Goal: Transaction & Acquisition: Book appointment/travel/reservation

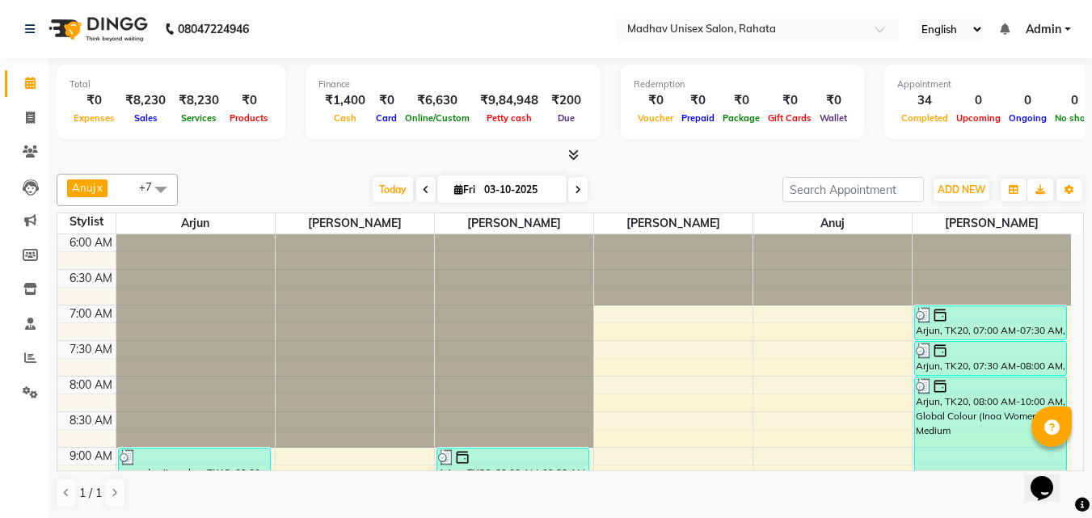
scroll to position [792, 0]
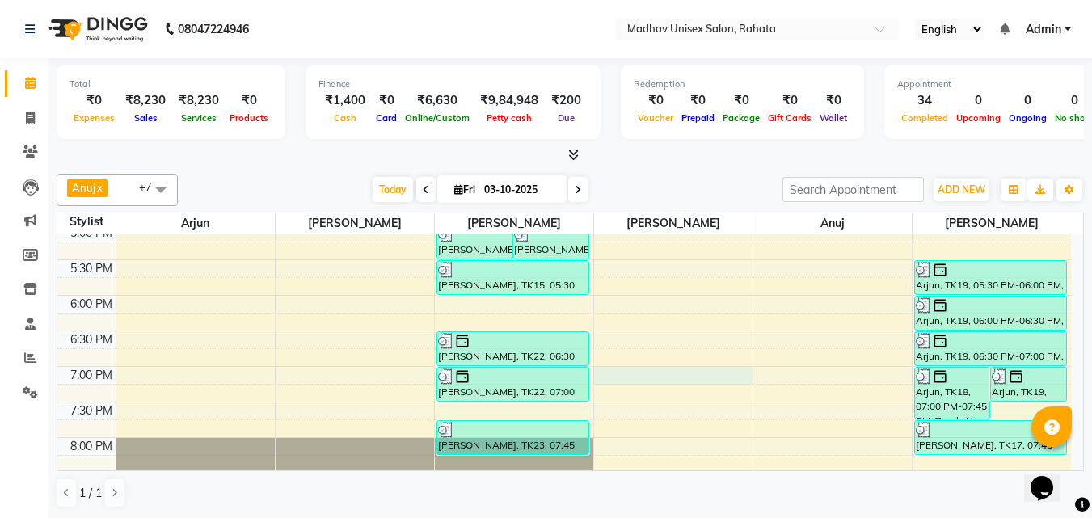
click at [691, 370] on div "6:00 AM 6:30 AM 7:00 AM 7:30 AM 8:00 AM 8:30 AM 9:00 AM 9:30 AM 10:00 AM 10:30 …" at bounding box center [564, 46] width 1014 height 1209
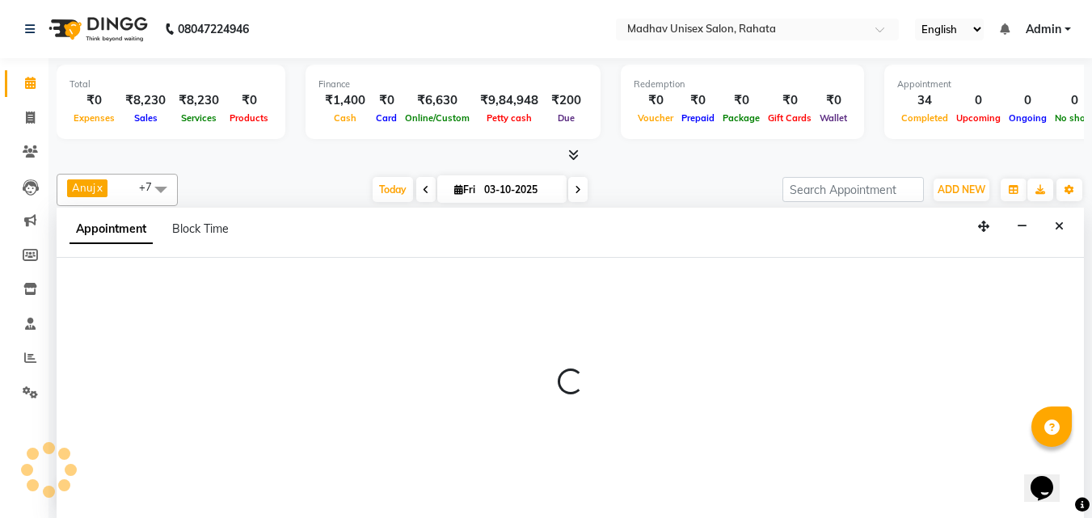
scroll to position [1, 0]
select select "36945"
select select "1140"
select select "tentative"
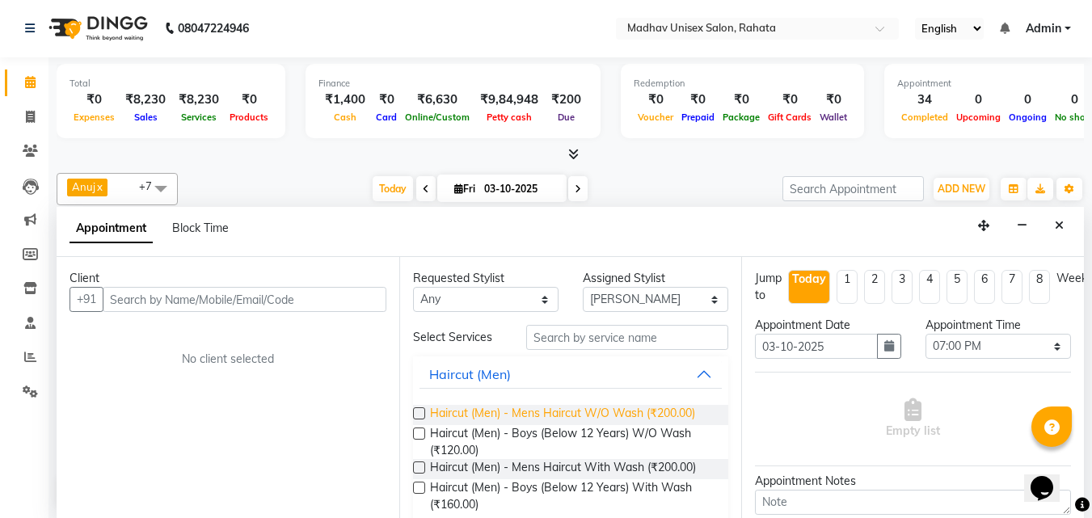
click at [510, 411] on span "Haircut (Men) - Mens Haircut W/O Wash (₹200.00)" at bounding box center [562, 415] width 265 height 20
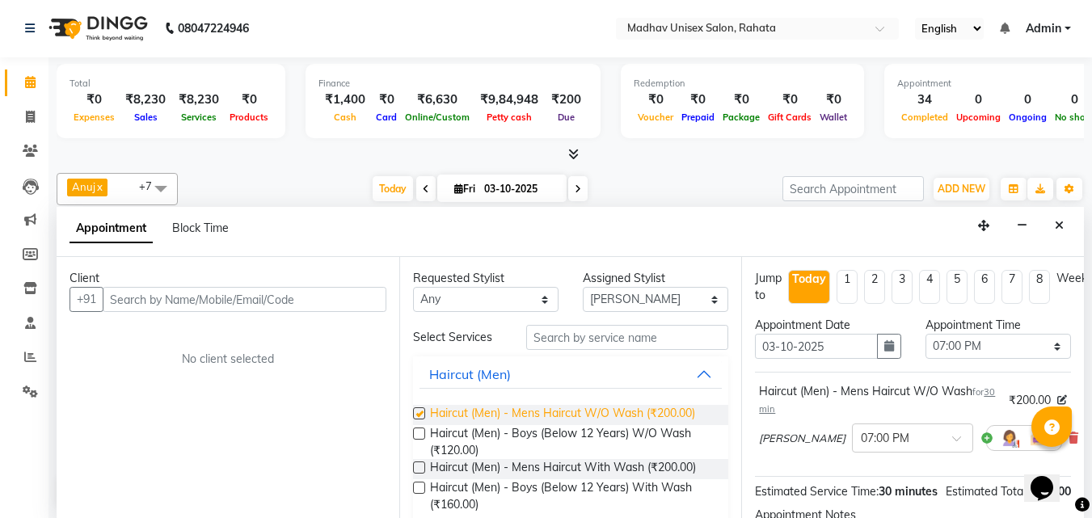
checkbox input "false"
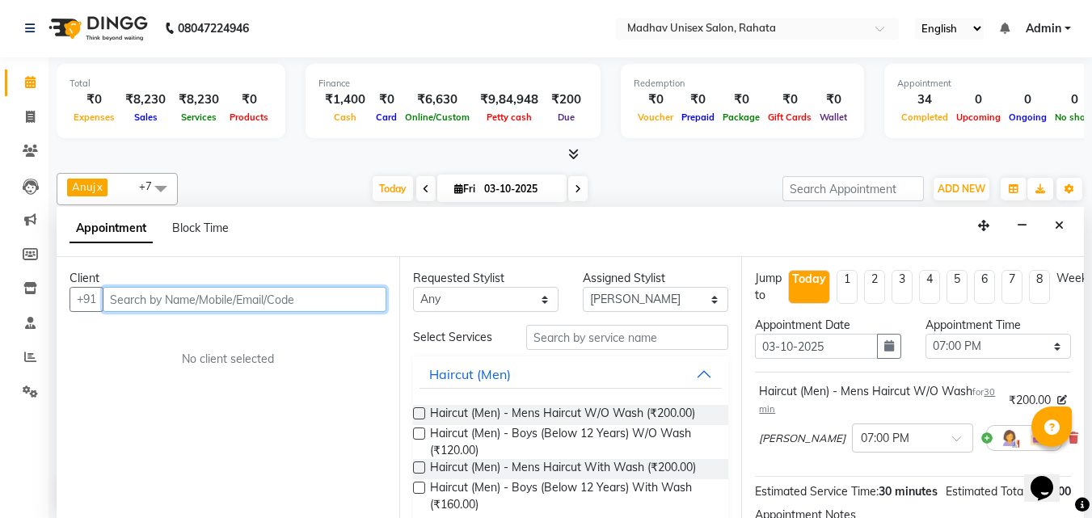
click at [185, 290] on input "text" at bounding box center [245, 299] width 284 height 25
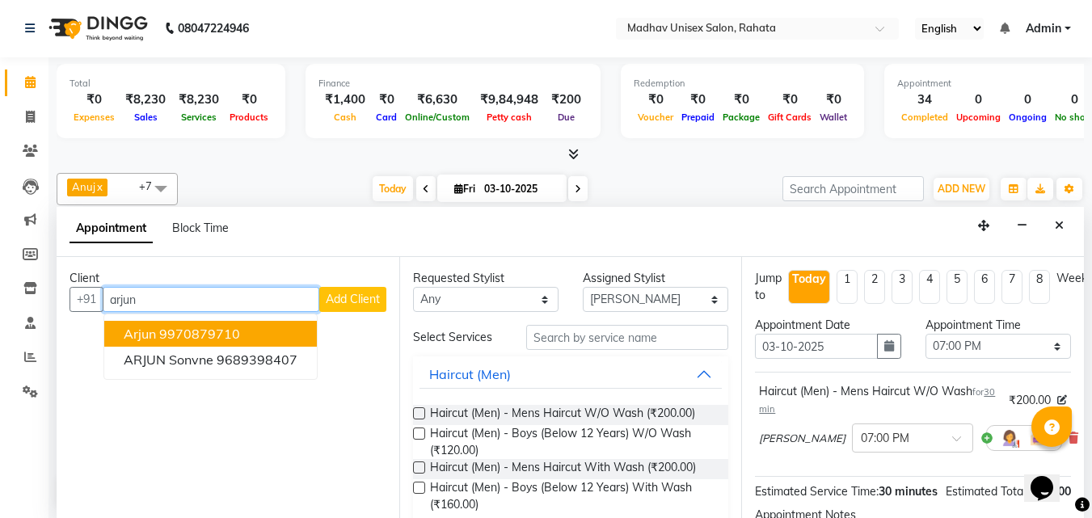
click at [204, 331] on ngb-highlight "9970879710" at bounding box center [199, 334] width 81 height 16
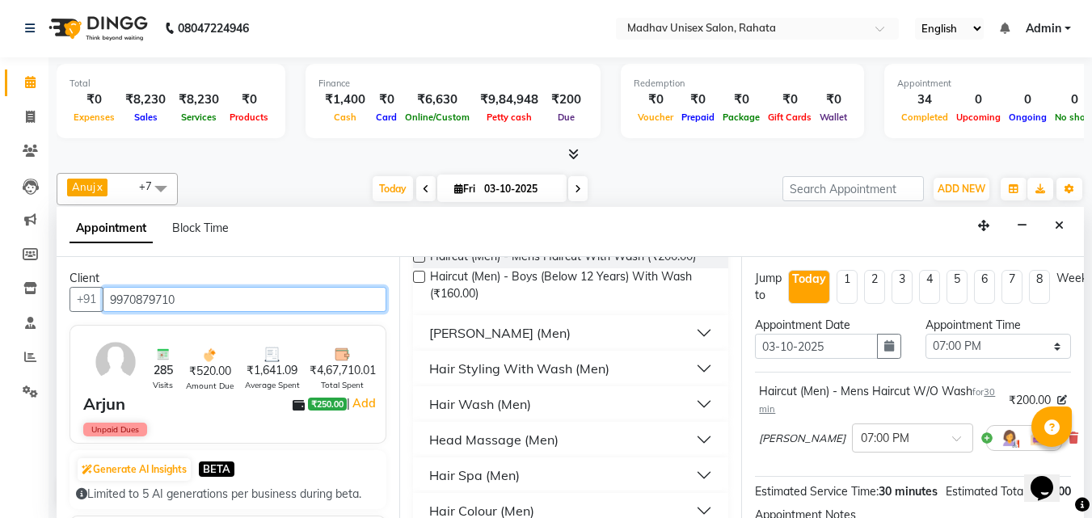
scroll to position [210, 0]
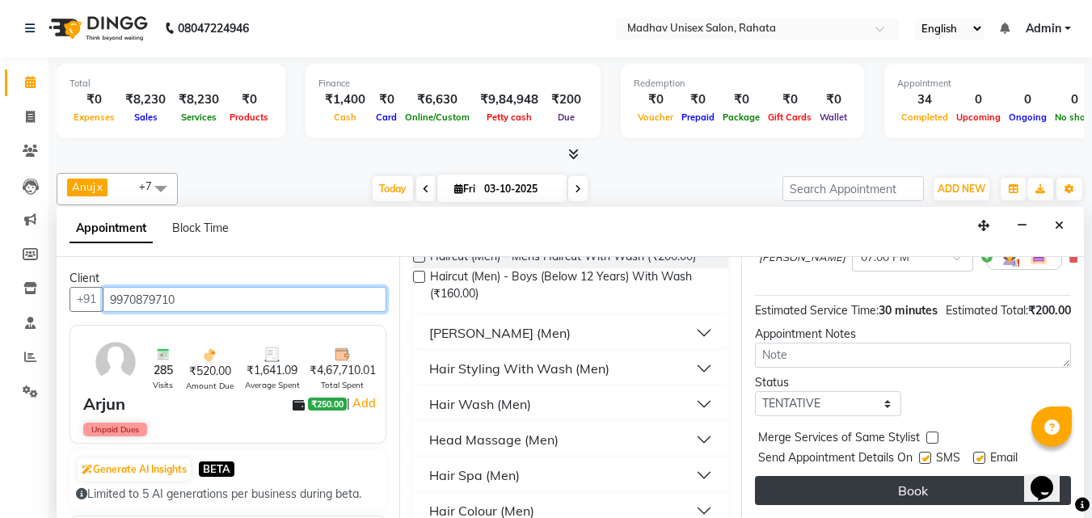
type input "9970879710"
click at [948, 476] on button "Book" at bounding box center [913, 490] width 316 height 29
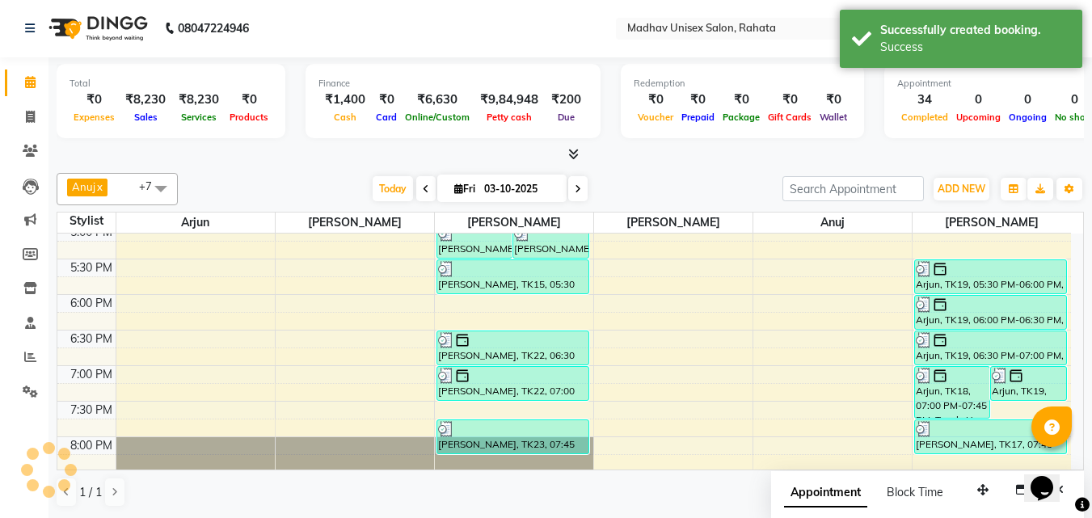
scroll to position [0, 0]
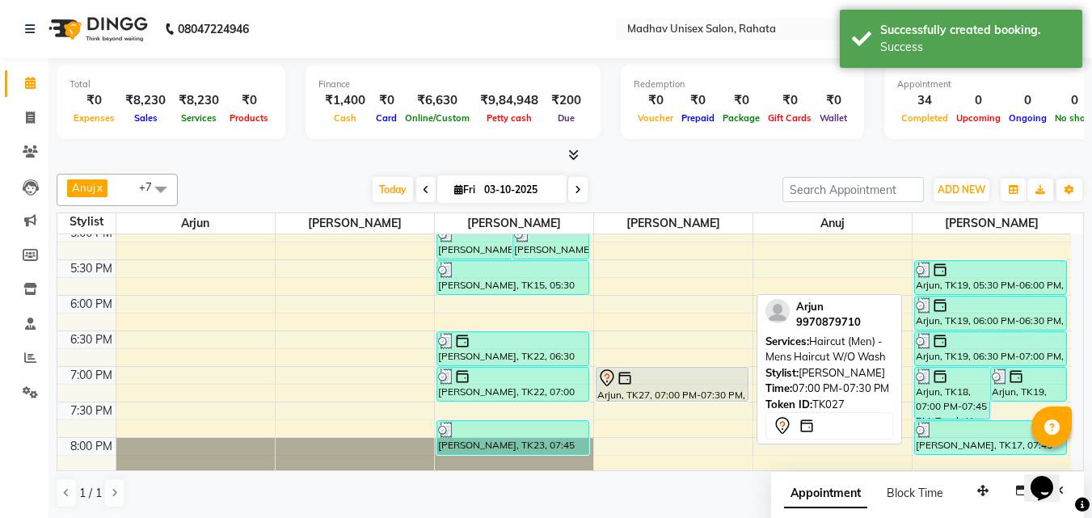
click at [714, 384] on div at bounding box center [673, 378] width 150 height 19
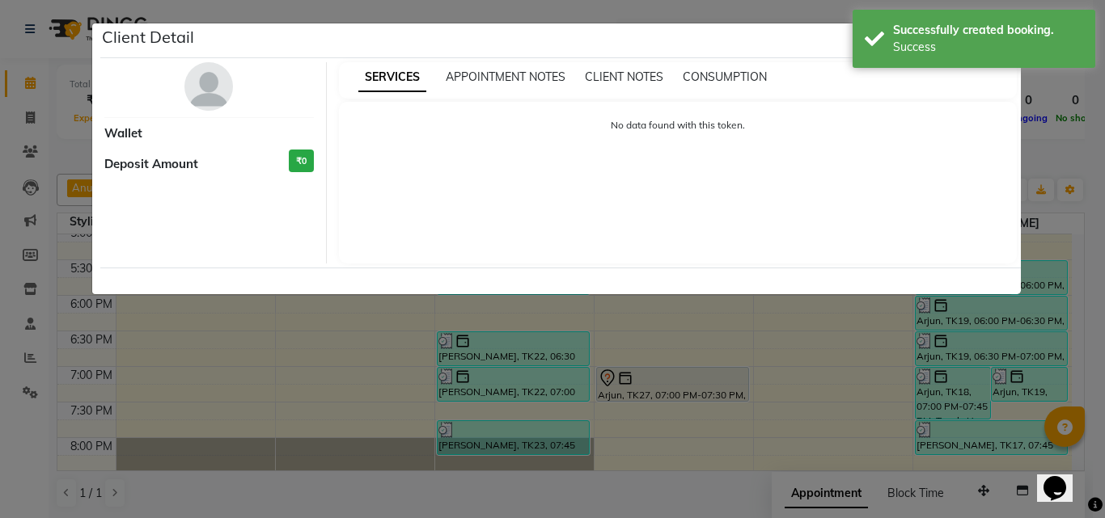
select select "7"
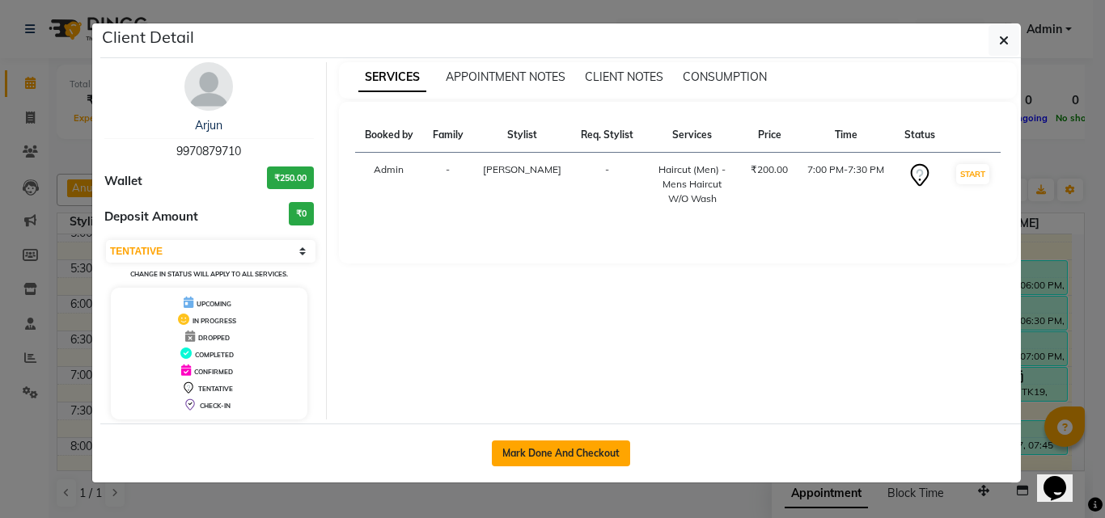
click at [611, 446] on button "Mark Done And Checkout" at bounding box center [561, 454] width 138 height 26
select select "service"
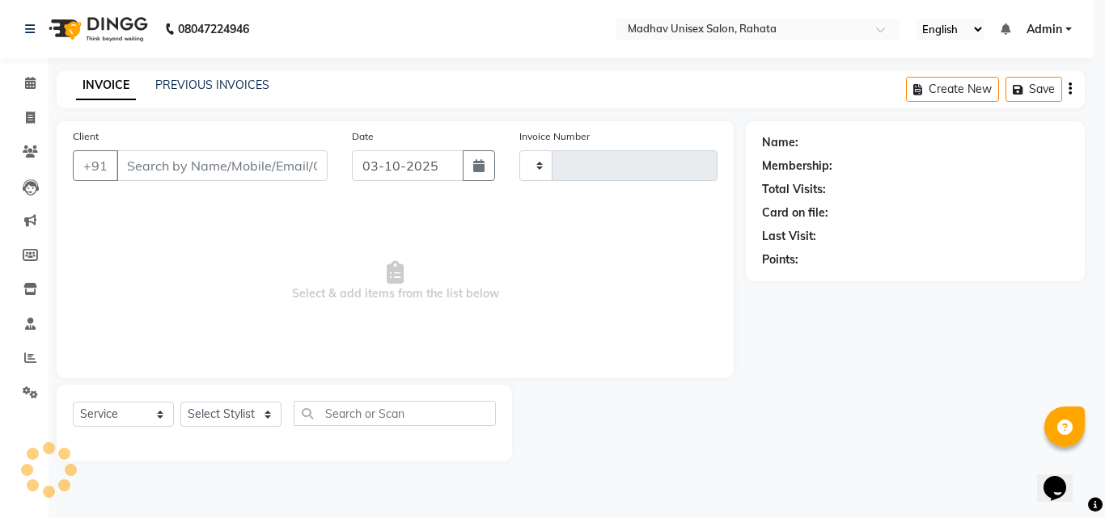
type input "3106"
select select "870"
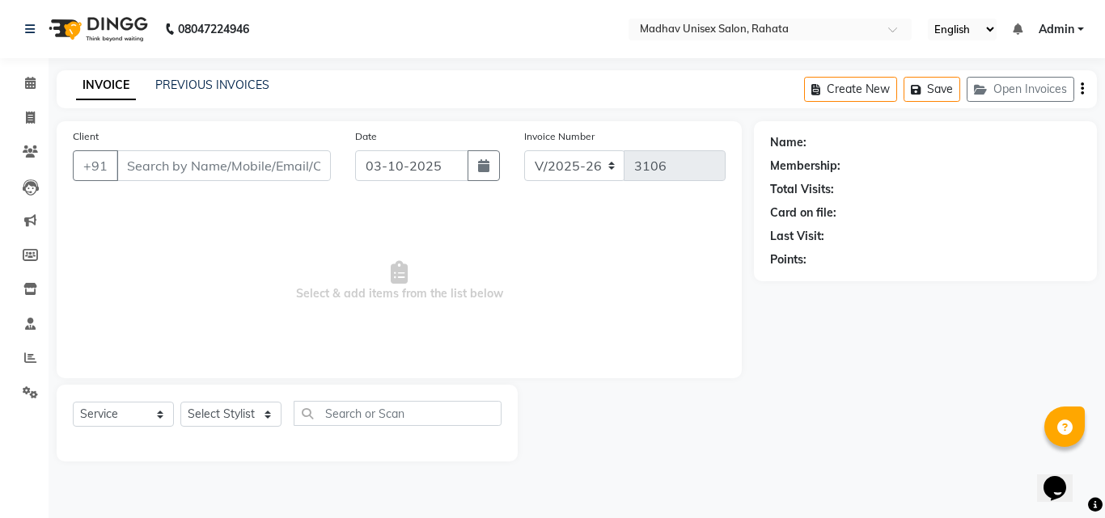
type input "9970879710"
select select "36945"
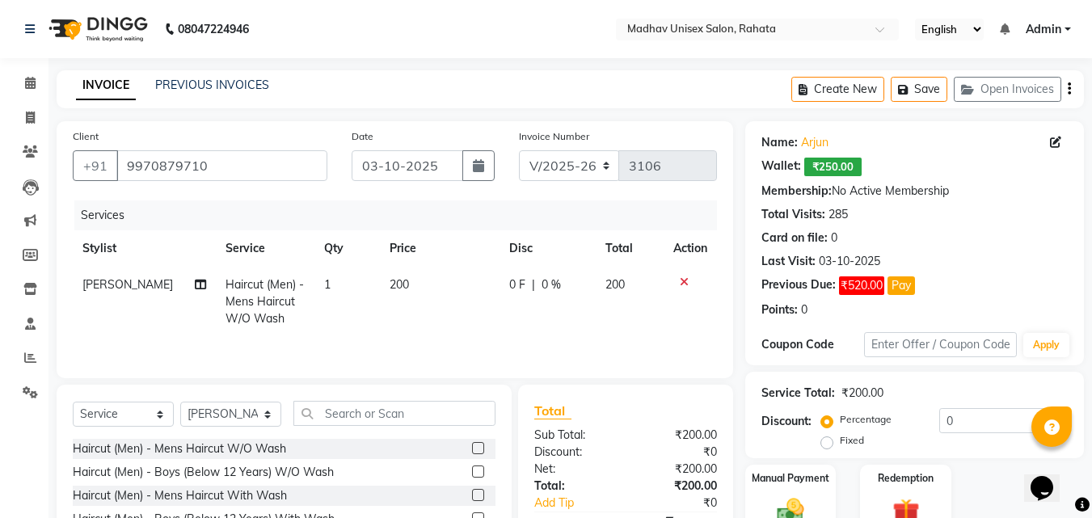
click at [391, 282] on span "200" at bounding box center [399, 284] width 19 height 15
select select "36945"
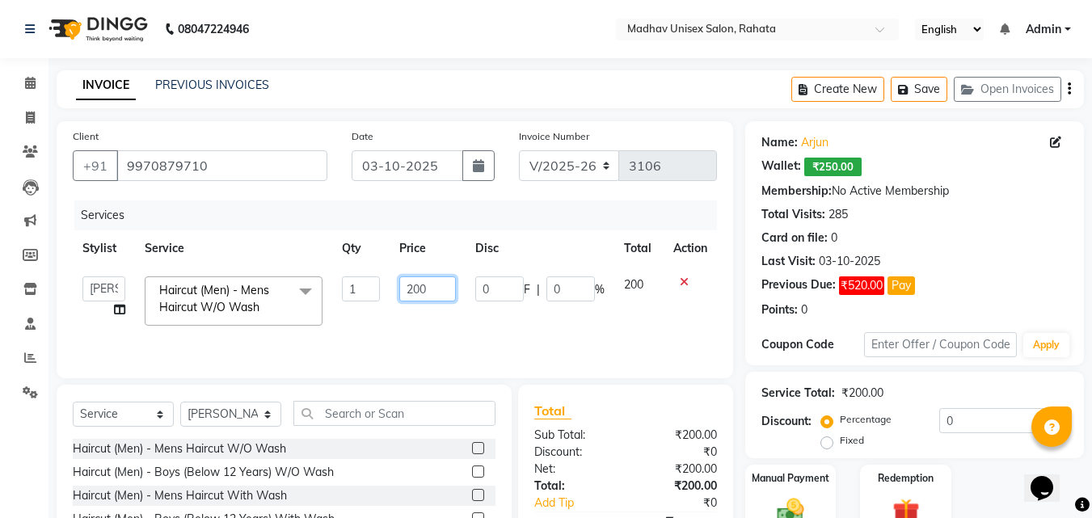
click at [402, 284] on input "200" at bounding box center [427, 289] width 56 height 25
type input "1200"
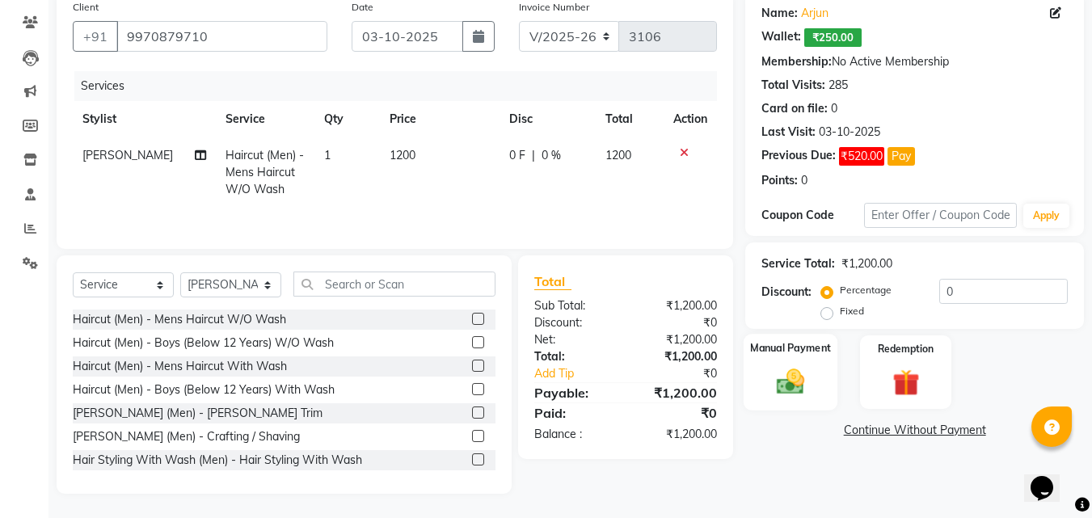
click at [784, 383] on img at bounding box center [790, 381] width 45 height 32
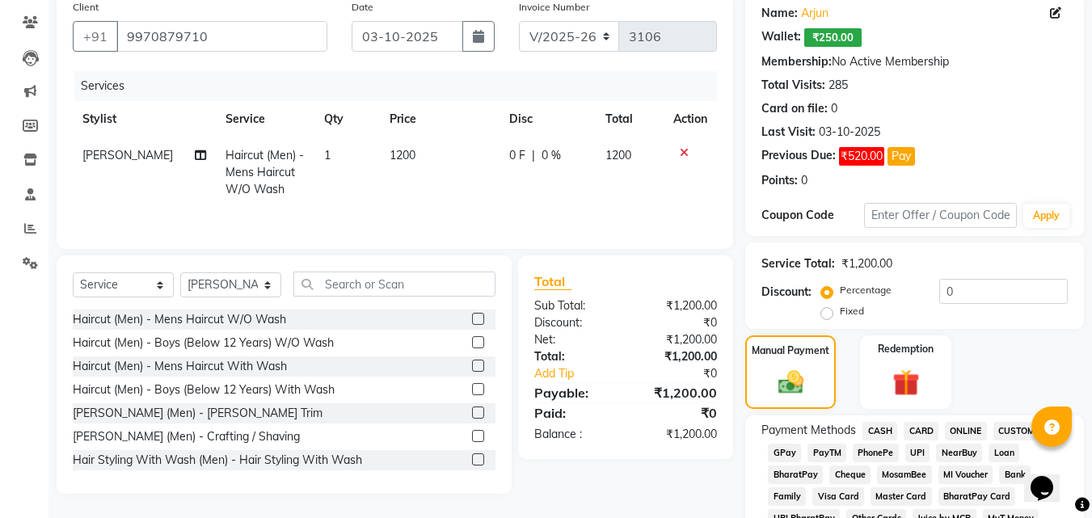
click at [964, 425] on span "ONLINE" at bounding box center [966, 431] width 42 height 19
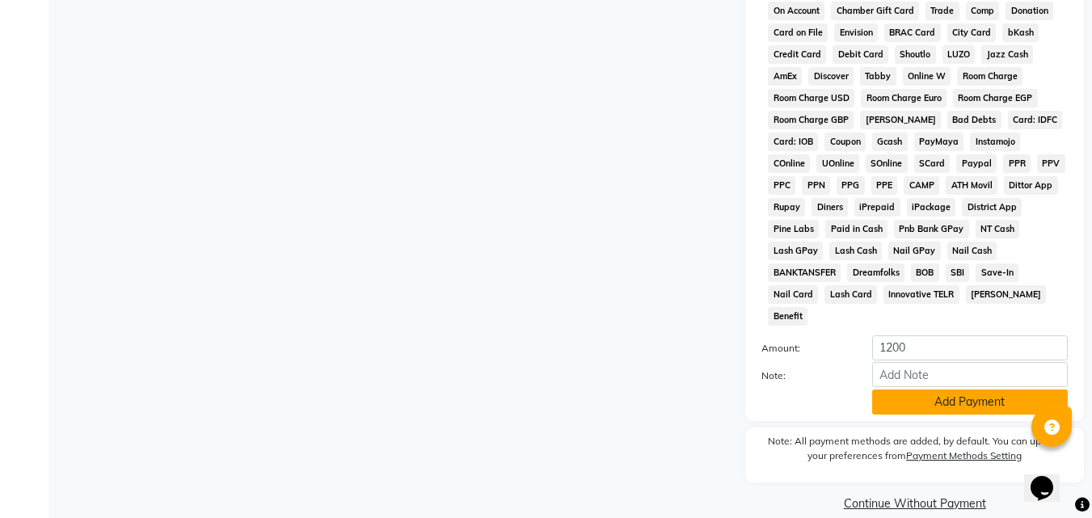
click at [968, 390] on button "Add Payment" at bounding box center [970, 402] width 196 height 25
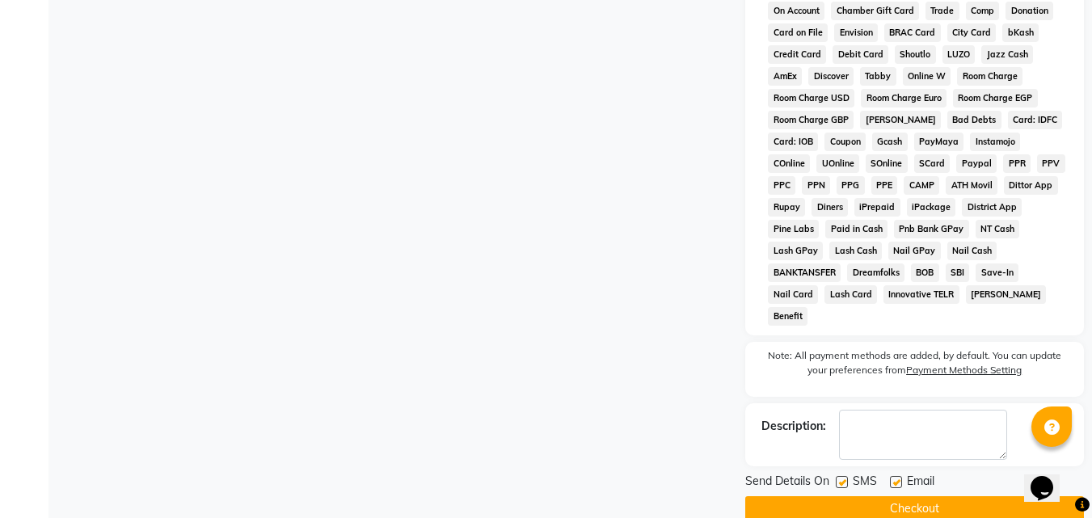
click at [910, 473] on div "Send Details On SMS Email Checkout" at bounding box center [915, 497] width 339 height 49
click at [910, 496] on button "Checkout" at bounding box center [915, 508] width 339 height 25
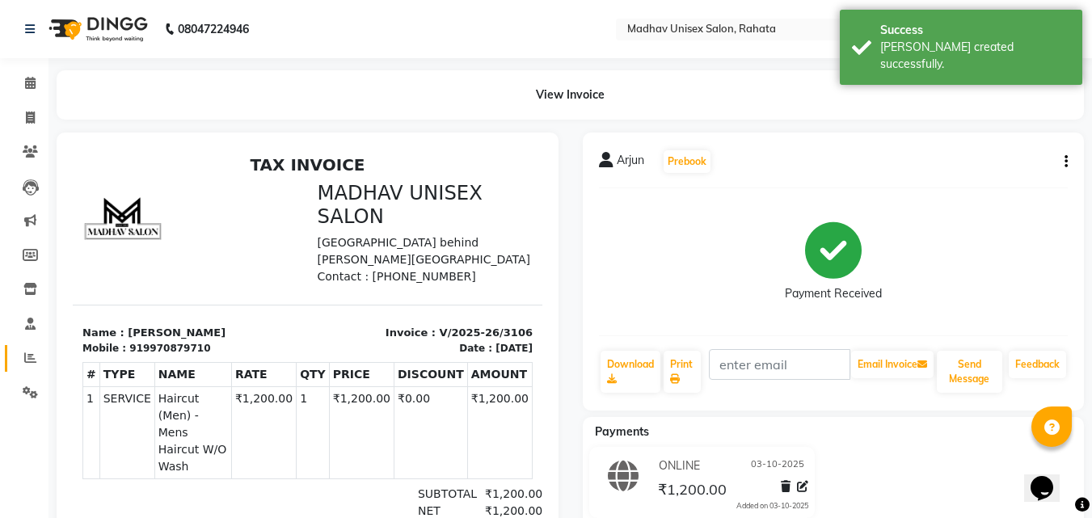
click at [27, 348] on link "Reports" at bounding box center [24, 358] width 39 height 27
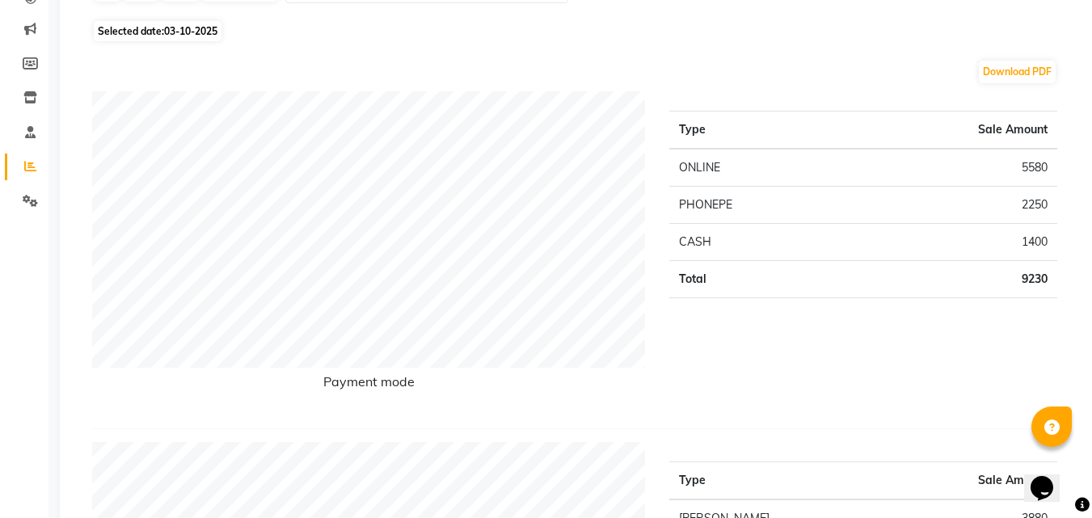
scroll to position [95, 0]
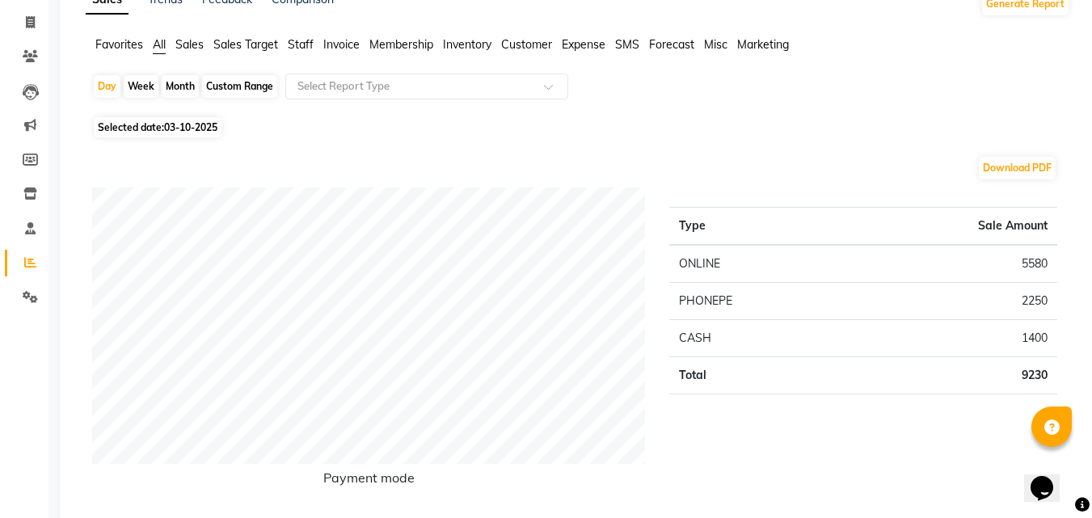
click at [184, 83] on div "Month" at bounding box center [180, 86] width 37 height 23
select select "10"
select select "2025"
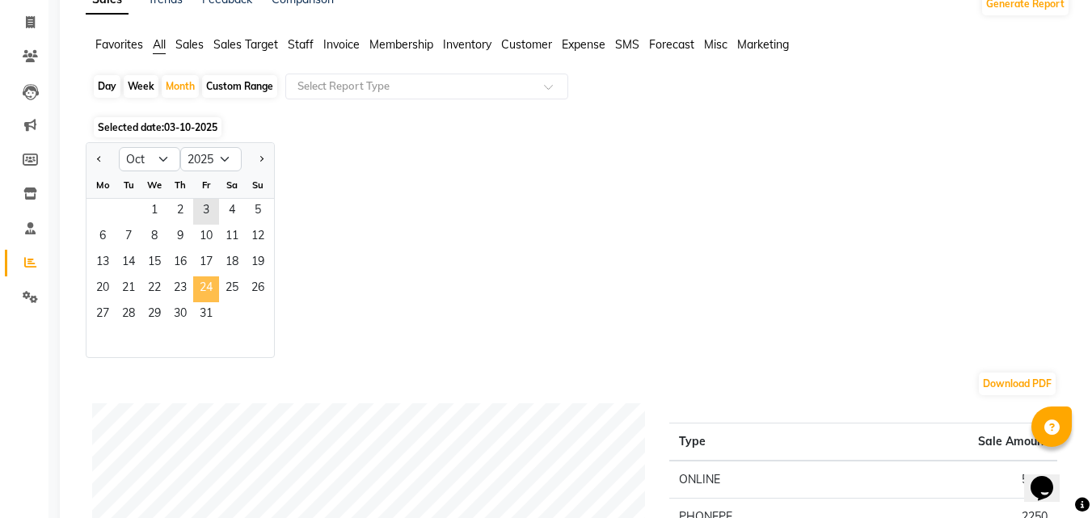
click at [196, 281] on span "24" at bounding box center [206, 290] width 26 height 26
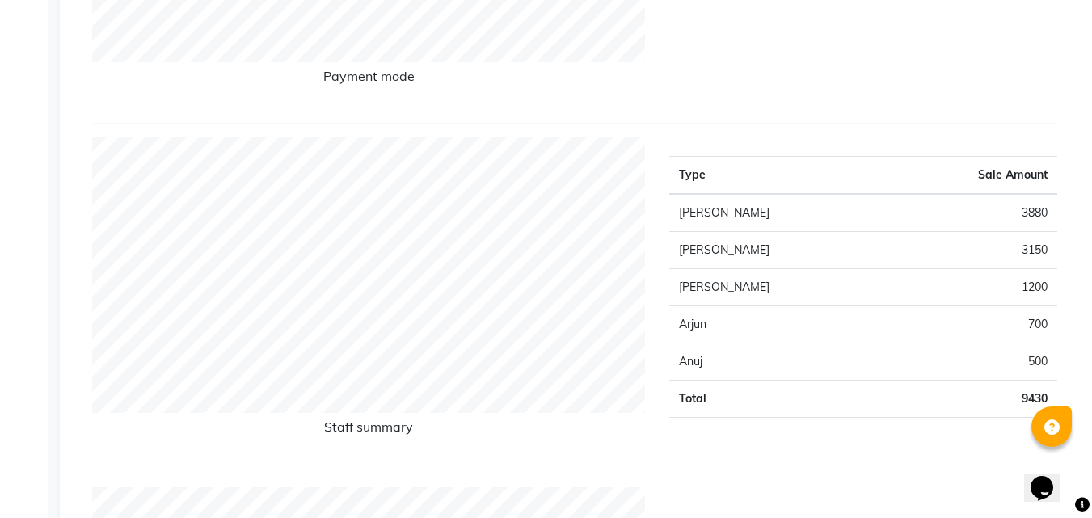
scroll to position [0, 0]
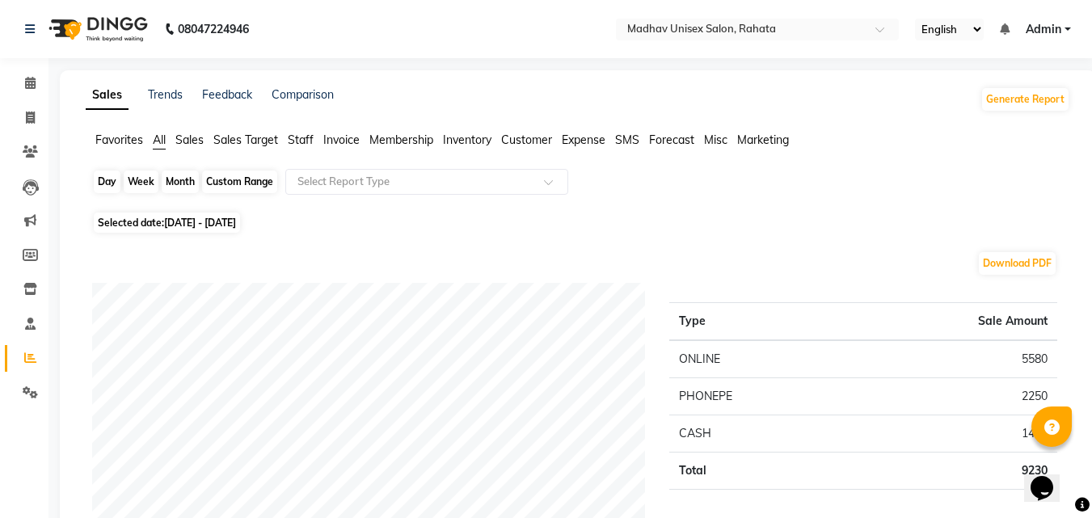
click at [168, 176] on div "Month" at bounding box center [180, 182] width 37 height 23
select select "10"
select select "2025"
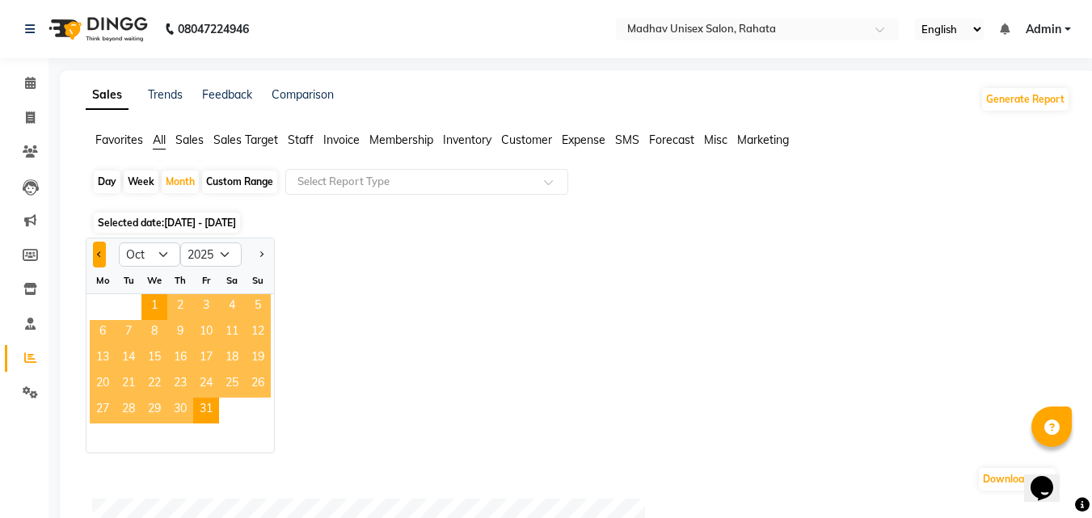
click at [102, 247] on button "Previous month" at bounding box center [99, 255] width 13 height 26
select select "9"
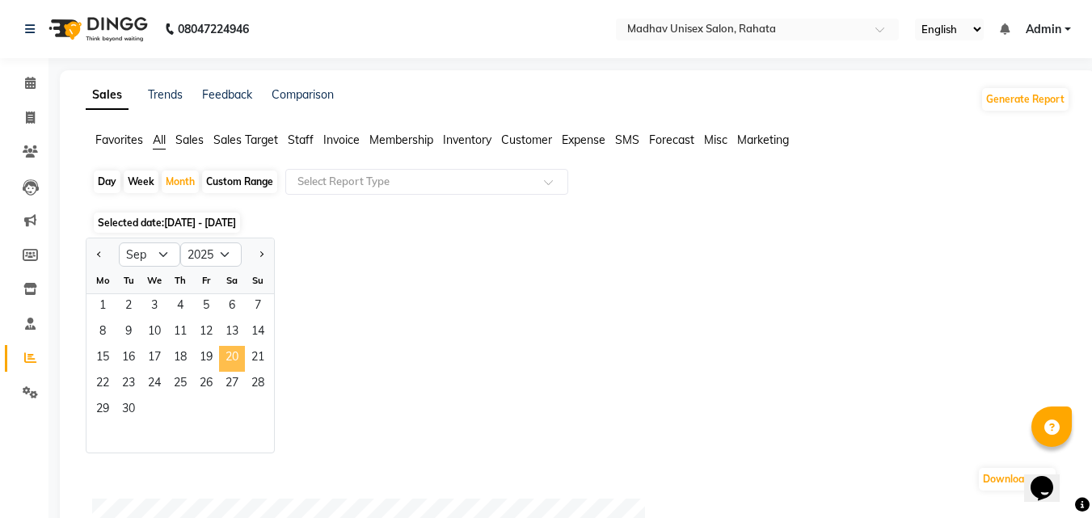
click at [223, 371] on span "20" at bounding box center [232, 359] width 26 height 26
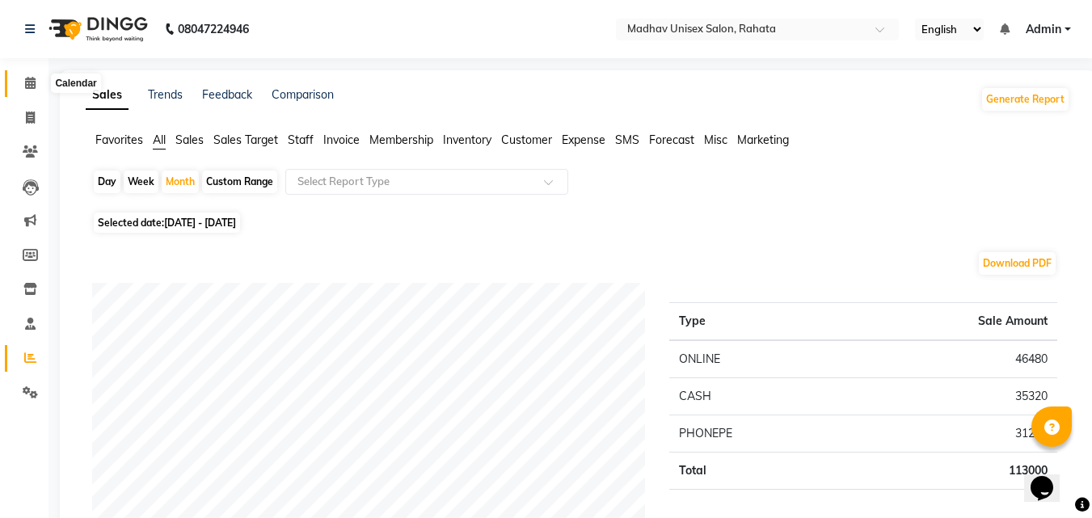
click at [28, 77] on icon at bounding box center [30, 83] width 11 height 12
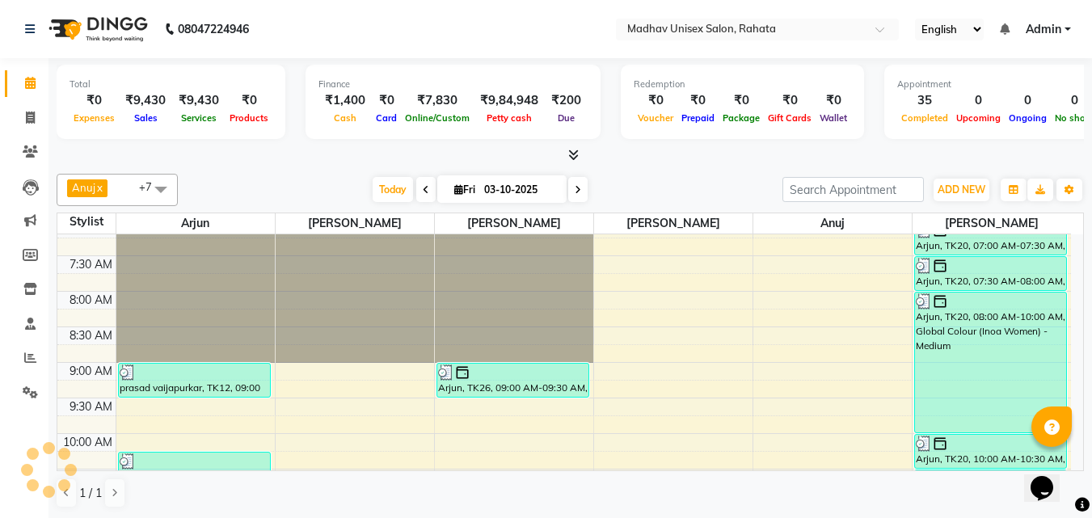
scroll to position [86, 0]
